Goal: Task Accomplishment & Management: Manage account settings

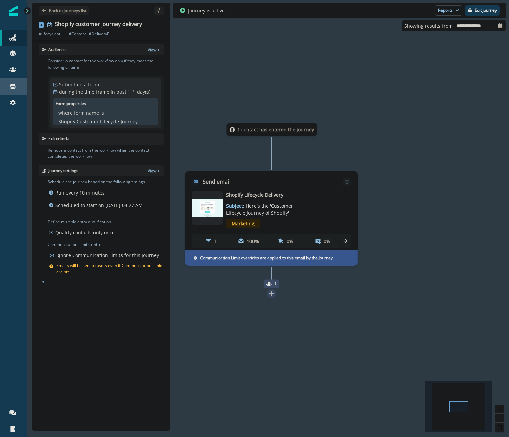
click at [7, 84] on div "Connections" at bounding box center [14, 86] width 22 height 8
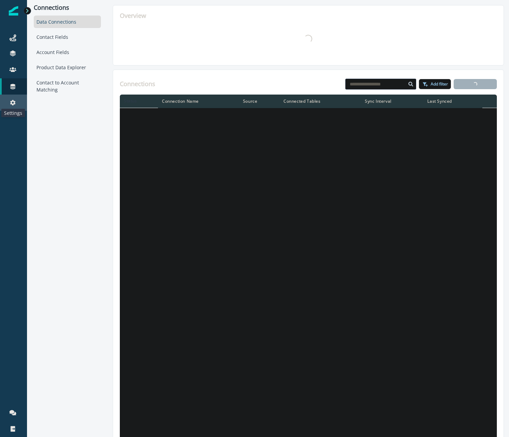
click at [11, 103] on icon at bounding box center [12, 102] width 5 height 5
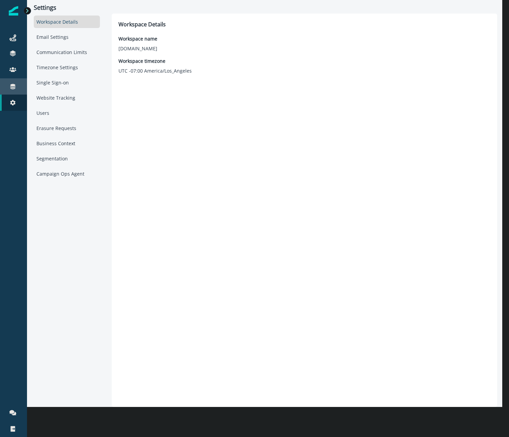
click at [12, 90] on div "Connections" at bounding box center [14, 86] width 22 height 8
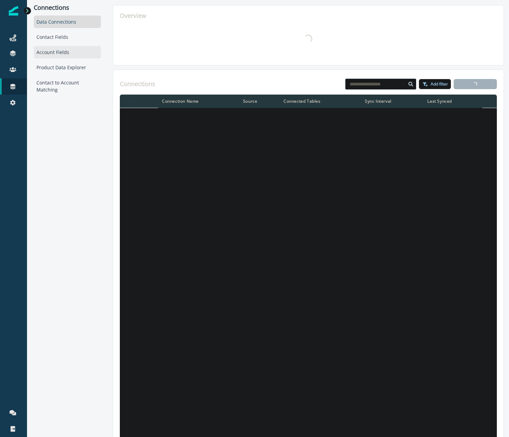
click at [54, 56] on div "Account Fields" at bounding box center [67, 52] width 67 height 12
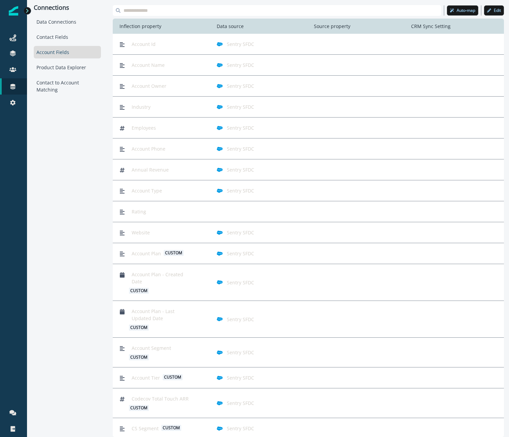
scroll to position [5, 0]
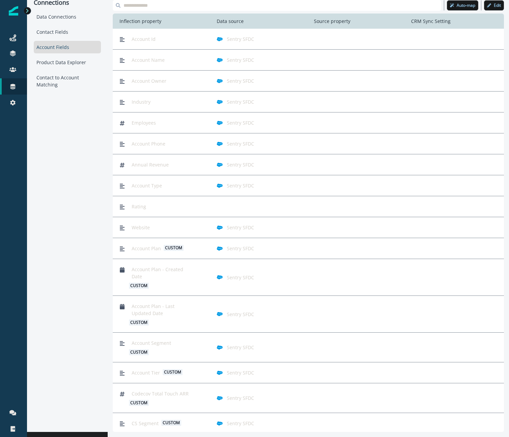
drag, startPoint x: 287, startPoint y: 171, endPoint x: 287, endPoint y: 184, distance: 12.5
click at [287, 179] on div "Account Id Sentry SFDC Account Name Sentry SFDC Account Owner Sentry SFDC Indus…" at bounding box center [308, 230] width 391 height 403
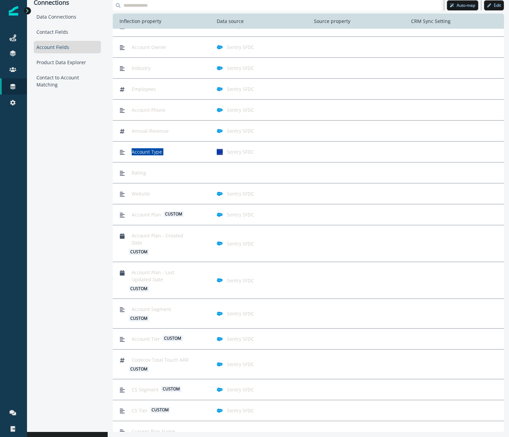
scroll to position [0, 0]
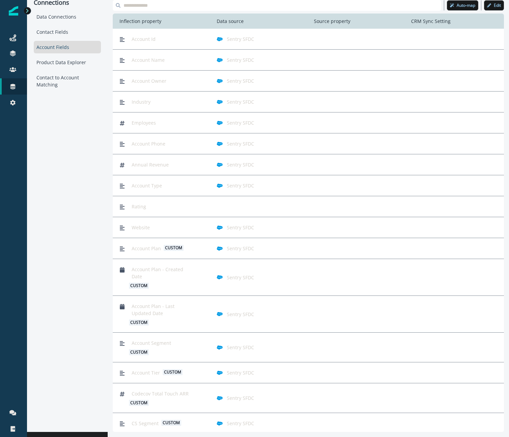
click at [93, 199] on div "Connections Data Connections Contact Fields Account Fields Product Data Explore…" at bounding box center [67, 213] width 81 height 437
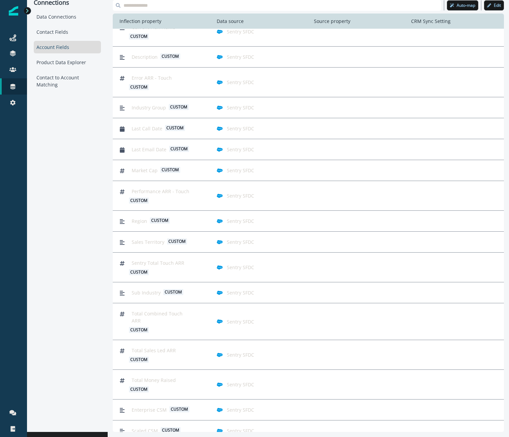
scroll to position [447, 0]
